Goal: Use online tool/utility: Utilize a website feature to perform a specific function

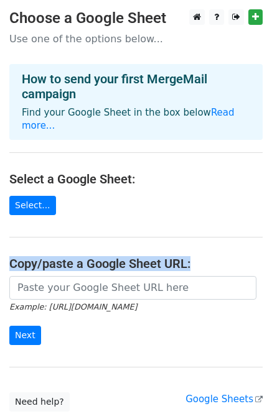
drag, startPoint x: 0, startPoint y: 0, endPoint x: 281, endPoint y: 256, distance: 379.7
click at [271, 256] on html "Choose a Google Sheet Use one of the options below... How to send your first Me…" at bounding box center [136, 256] width 272 height 512
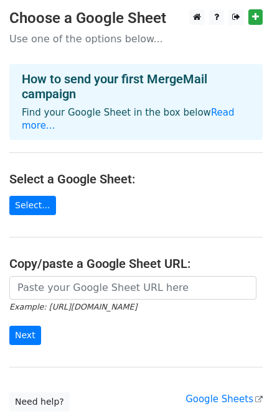
click at [219, 232] on main "Choose a Google Sheet Use one of the options below... How to send your first Me…" at bounding box center [136, 210] width 272 height 403
click at [20, 196] on link "Select..." at bounding box center [32, 205] width 47 height 19
click at [42, 196] on link "Select..." at bounding box center [32, 205] width 47 height 19
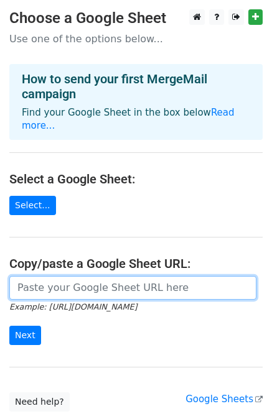
click at [62, 277] on input "url" at bounding box center [132, 288] width 247 height 24
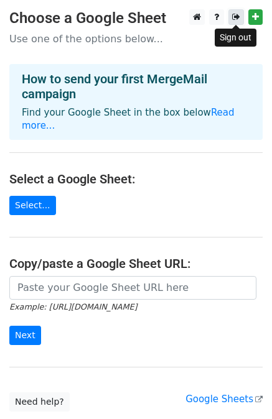
click at [233, 17] on icon at bounding box center [236, 16] width 8 height 9
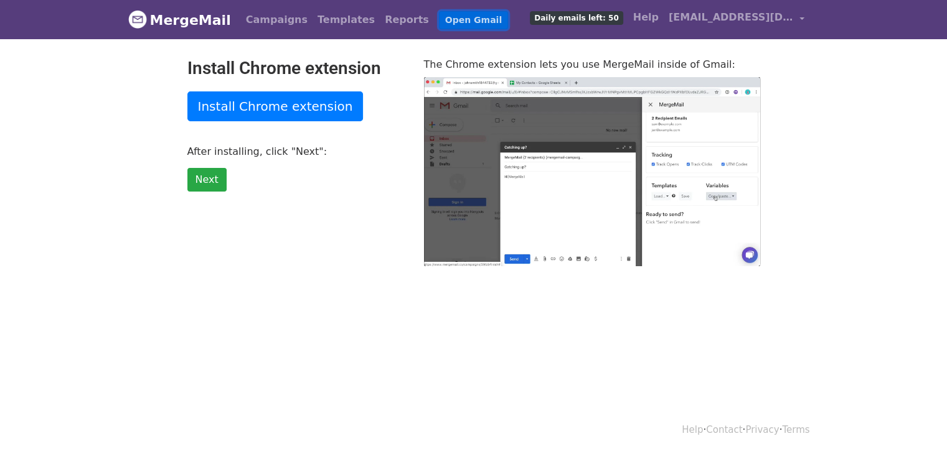
click at [439, 23] on link "Open Gmail" at bounding box center [473, 20] width 69 height 18
type input "36.86"
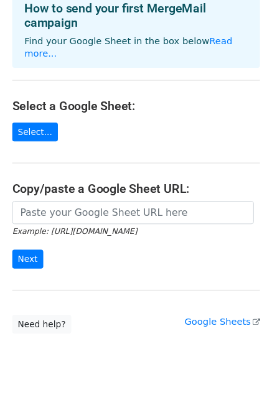
scroll to position [77, 0]
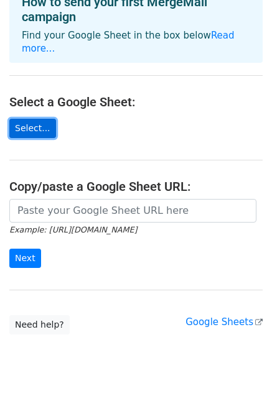
click at [34, 119] on link "Select..." at bounding box center [32, 128] width 47 height 19
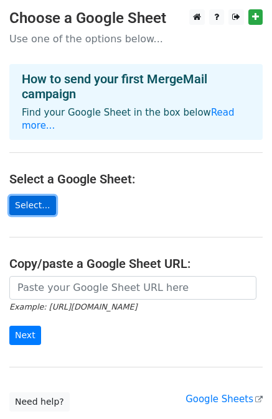
click at [41, 196] on link "Select..." at bounding box center [32, 205] width 47 height 19
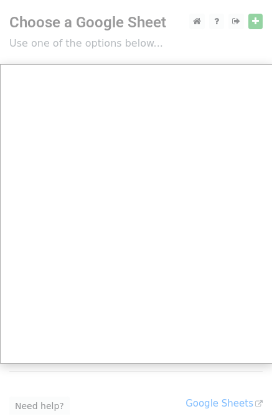
scroll to position [1, 0]
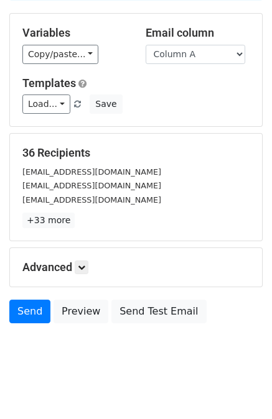
scroll to position [112, 0]
